Goal: Check status

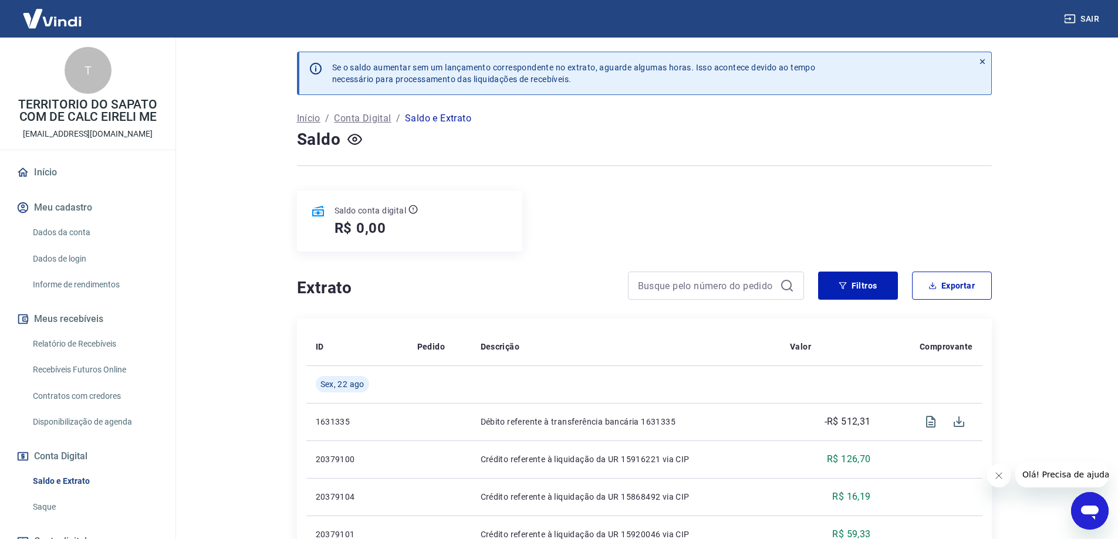
click at [49, 167] on link "Início" at bounding box center [87, 173] width 147 height 26
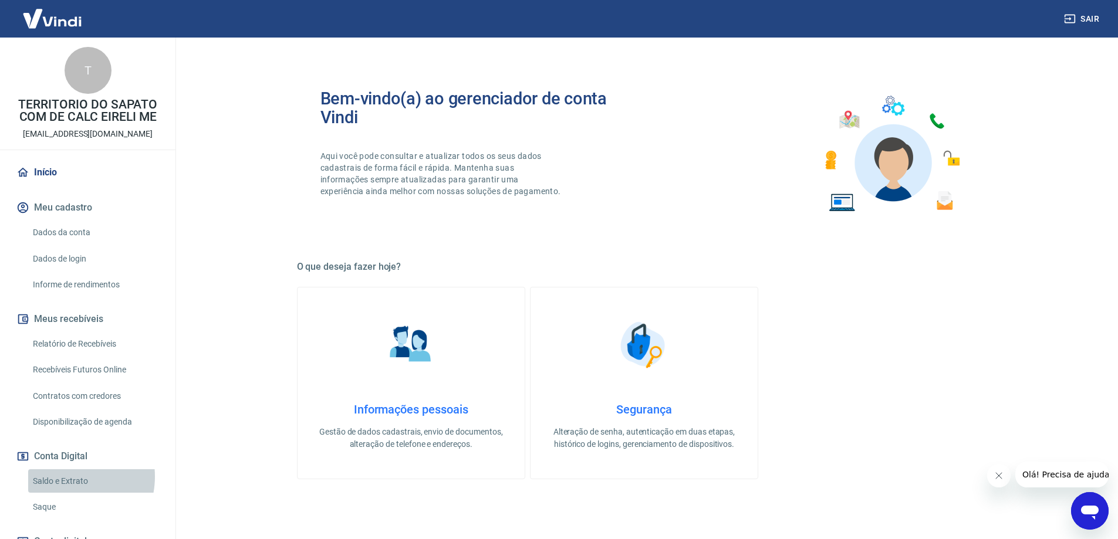
click at [63, 477] on link "Saldo e Extrato" at bounding box center [94, 482] width 133 height 24
